Goal: Connect with others: Connect with others

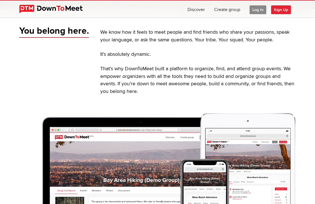
scroll to position [166, 0]
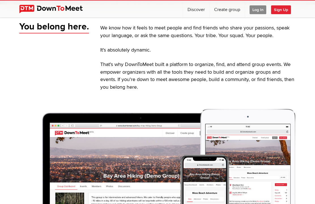
click at [138, 186] on img at bounding box center [157, 181] width 276 height 146
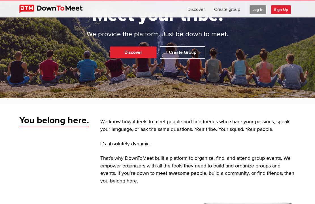
scroll to position [0, 0]
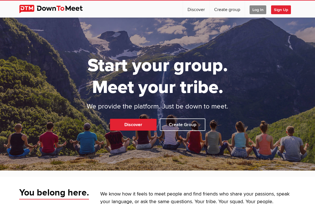
click at [284, 11] on span "Sign Up" at bounding box center [281, 9] width 20 height 9
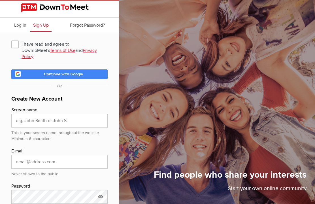
click at [59, 10] on img at bounding box center [59, 7] width 77 height 9
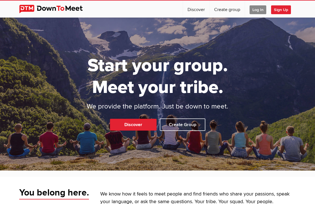
click at [202, 8] on link "Discover" at bounding box center [196, 9] width 26 height 17
select select "null"
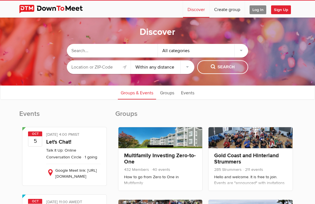
click at [111, 51] on input "text" at bounding box center [112, 51] width 91 height 14
type input "Hiking"
click at [198, 54] on div "All categories" at bounding box center [203, 51] width 91 height 14
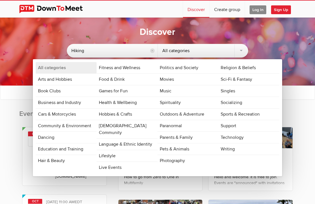
click at [259, 114] on link "Sports & Recreation" at bounding box center [248, 113] width 61 height 11
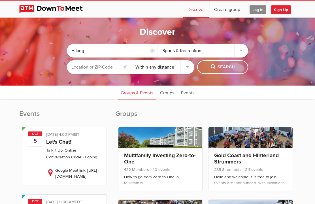
click at [211, 52] on div "Sports & Recreation" at bounding box center [203, 51] width 91 height 14
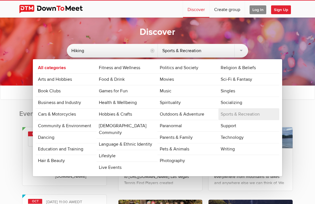
click at [195, 115] on link "Outdoors & Adventure" at bounding box center [187, 113] width 61 height 11
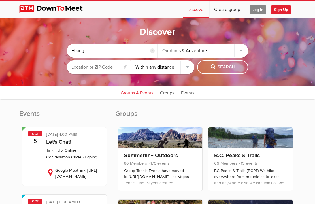
click at [102, 63] on input "text" at bounding box center [99, 67] width 64 height 14
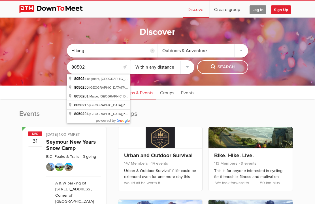
type input "80502"
click at [164, 65] on select "Within 10 miles Within 25 miles Within 50 miles Within 100 miles Within any dis…" at bounding box center [163, 67] width 64 height 14
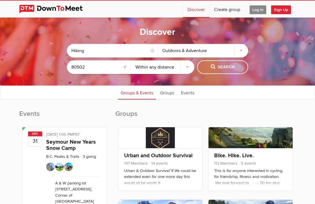
select select "25"
click at [230, 72] on button "Search" at bounding box center [222, 67] width 51 height 14
click at [219, 71] on button "Search" at bounding box center [222, 67] width 51 height 14
click at [219, 68] on span "Search" at bounding box center [223, 67] width 24 height 6
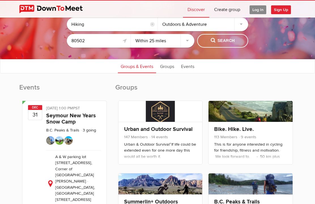
scroll to position [27, 0]
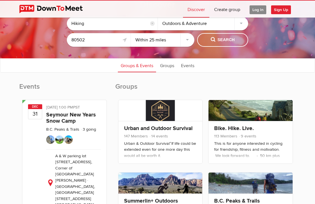
click at [166, 68] on link "Groups" at bounding box center [167, 65] width 20 height 14
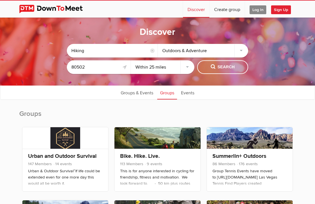
click at [104, 50] on input "Hiking" at bounding box center [112, 51] width 91 height 14
click at [224, 67] on span "Search" at bounding box center [223, 67] width 24 height 6
click at [229, 69] on span "Search" at bounding box center [223, 67] width 24 height 6
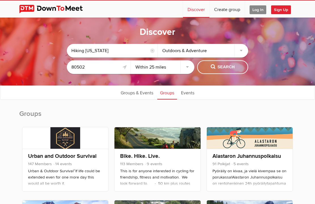
click at [87, 49] on input "Hiking [US_STATE]" at bounding box center [112, 51] width 91 height 14
type input "[US_STATE]"
click at [166, 69] on select "Within 10 miles Within 25 miles Within 50 miles Within 100 miles Within any dis…" at bounding box center [163, 67] width 64 height 14
select select "50"
click at [228, 67] on span "Search" at bounding box center [223, 67] width 24 height 6
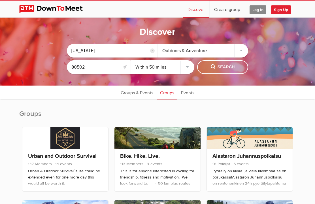
click at [231, 65] on span "Search" at bounding box center [223, 67] width 24 height 6
click at [217, 68] on span "Search" at bounding box center [223, 67] width 24 height 6
click at [215, 69] on span "Search" at bounding box center [223, 67] width 24 height 6
click at [212, 67] on span "Search" at bounding box center [223, 67] width 24 height 6
click at [125, 93] on link "Groups & Events" at bounding box center [137, 92] width 38 height 14
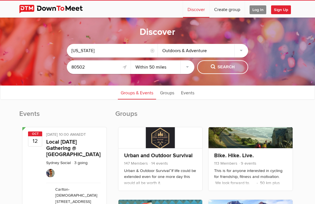
click at [97, 73] on input "80502" at bounding box center [99, 67] width 64 height 14
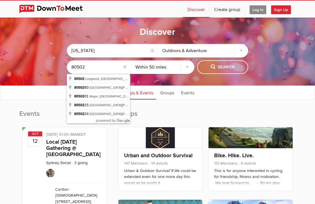
type input "[GEOGRAPHIC_DATA], [GEOGRAPHIC_DATA]"
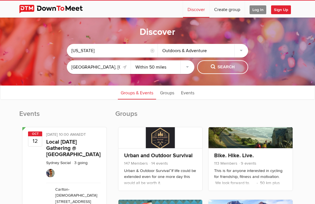
click at [220, 67] on span "Search" at bounding box center [223, 67] width 24 height 6
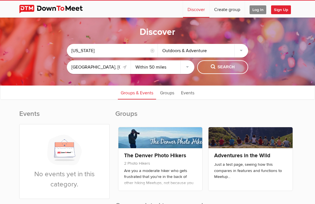
click at [162, 90] on link "Groups" at bounding box center [167, 92] width 20 height 14
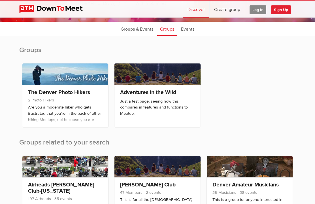
scroll to position [64, 0]
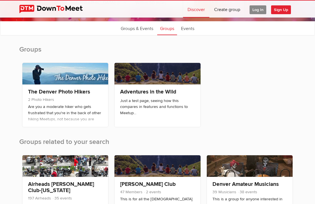
click at [132, 95] on link "Adventures in the Wild" at bounding box center [148, 91] width 56 height 7
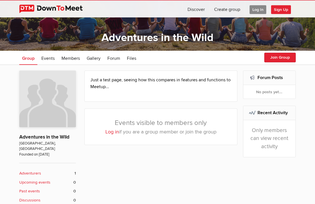
scroll to position [44, 0]
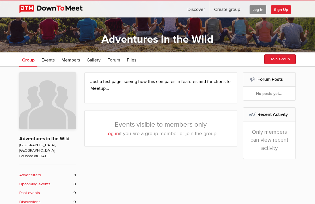
click at [26, 181] on b "Upcoming events" at bounding box center [34, 184] width 31 height 6
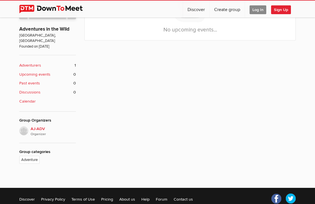
scroll to position [158, 0]
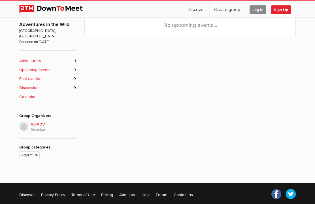
click at [31, 121] on span "AJ-ADV Organizer" at bounding box center [53, 126] width 45 height 11
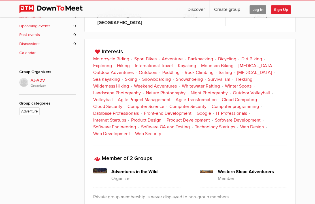
scroll to position [203, 0]
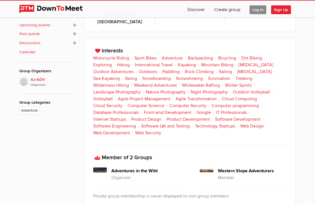
click at [118, 174] on p "Organizer" at bounding box center [145, 177] width 69 height 7
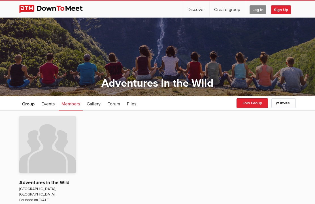
scroll to position [96, 0]
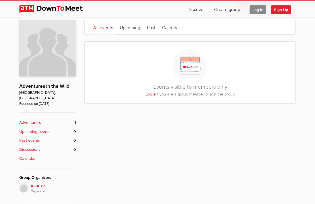
scroll to position [177, 0]
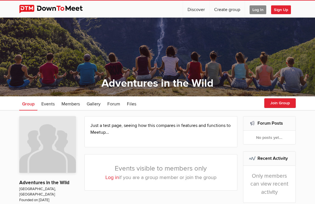
scroll to position [64, 0]
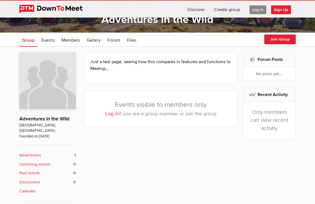
select select "null"
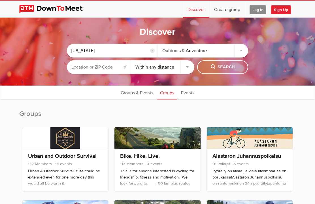
click at [187, 96] on link "Events" at bounding box center [187, 92] width 19 height 14
